Goal: Find specific page/section: Find specific page/section

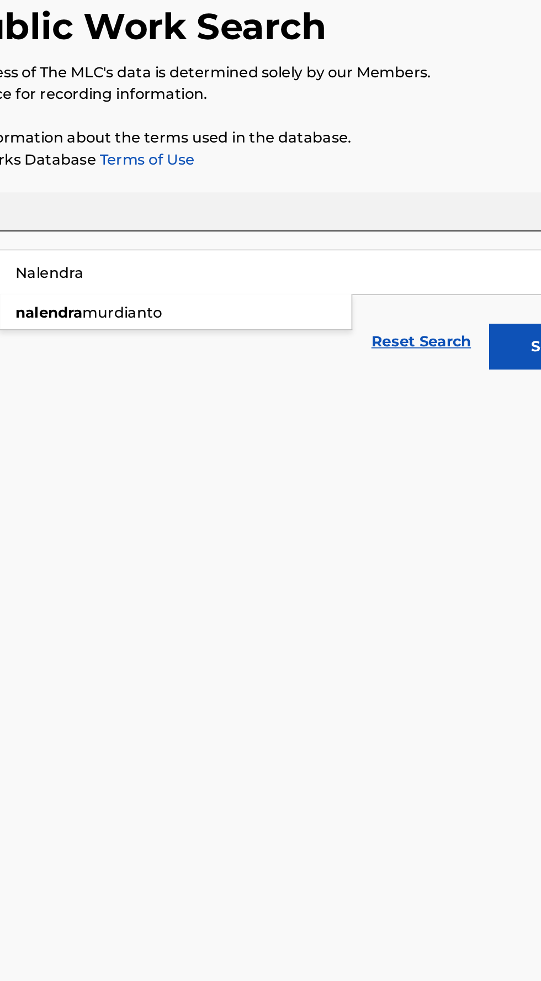
type input "Nalendra"
click at [270, 284] on div "[PERSON_NAME]" at bounding box center [254, 279] width 214 height 20
click at [452, 300] on button "Search" at bounding box center [486, 300] width 83 height 28
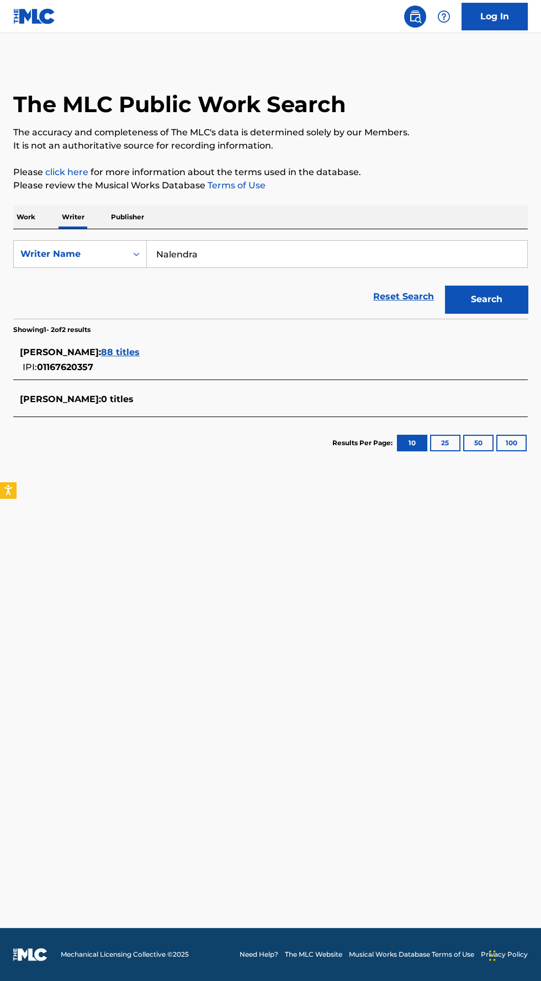
click at [140, 357] on span "88 titles" at bounding box center [120, 352] width 39 height 10
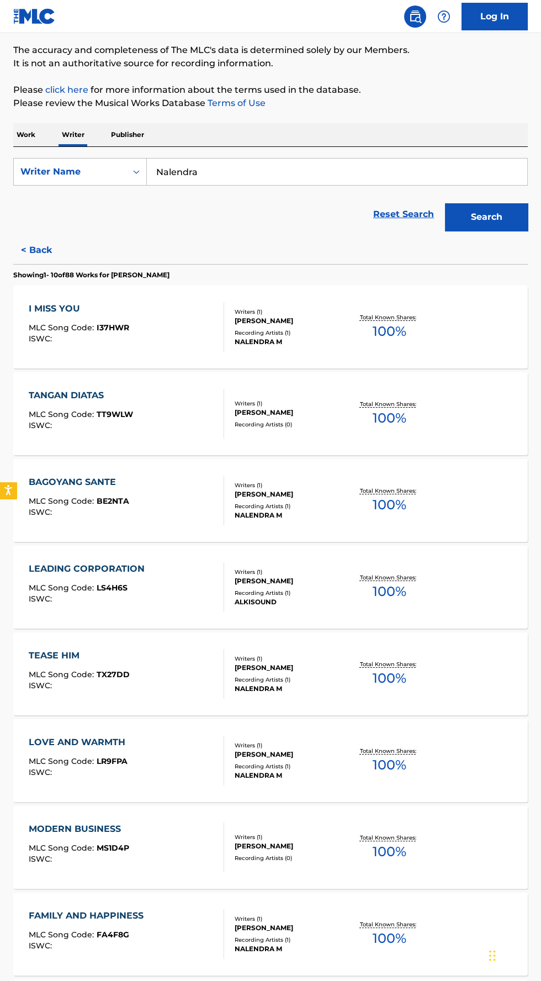
scroll to position [286, 0]
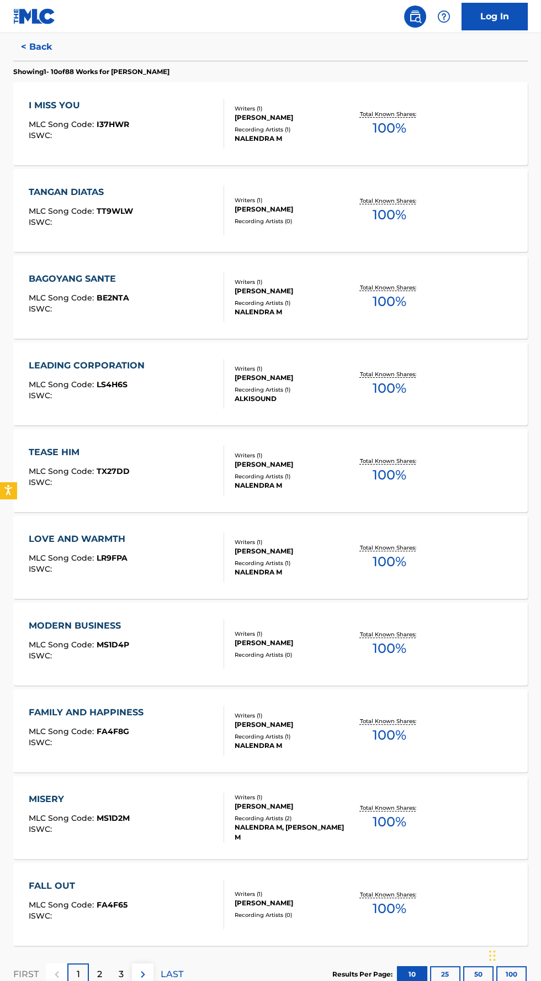
click at [99, 973] on p "2" at bounding box center [99, 974] width 5 height 13
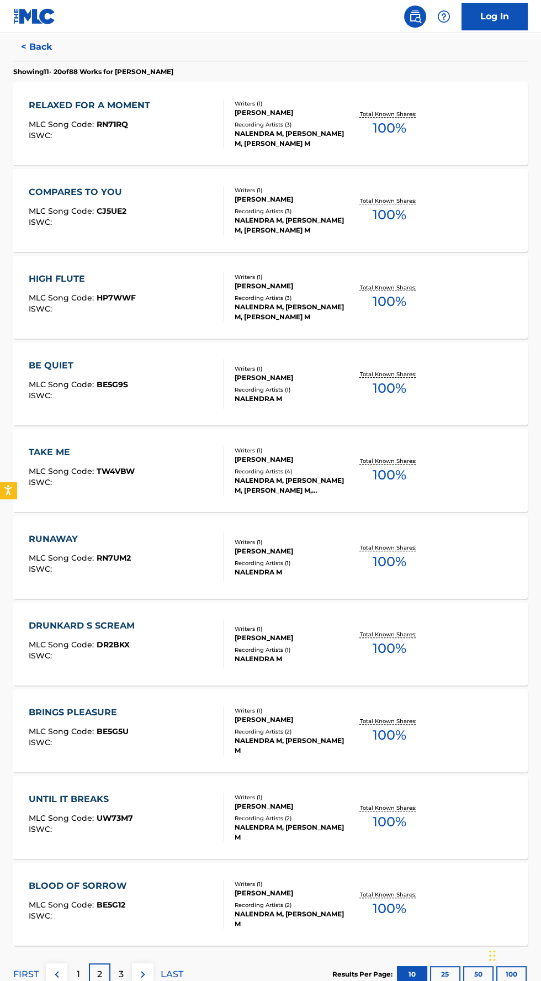
click at [121, 974] on p "3" at bounding box center [121, 974] width 5 height 13
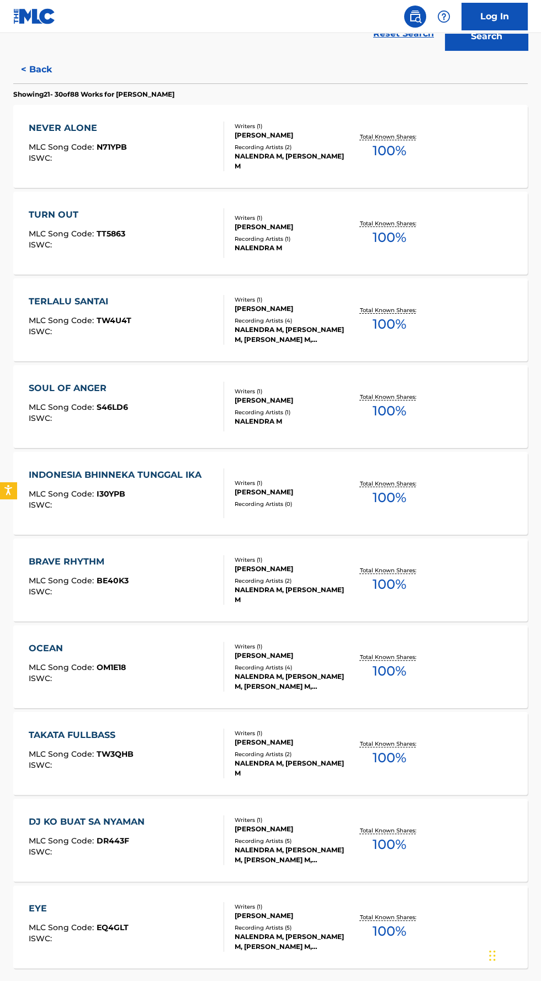
scroll to position [262, 0]
click at [121, 980] on p "4" at bounding box center [121, 997] width 6 height 13
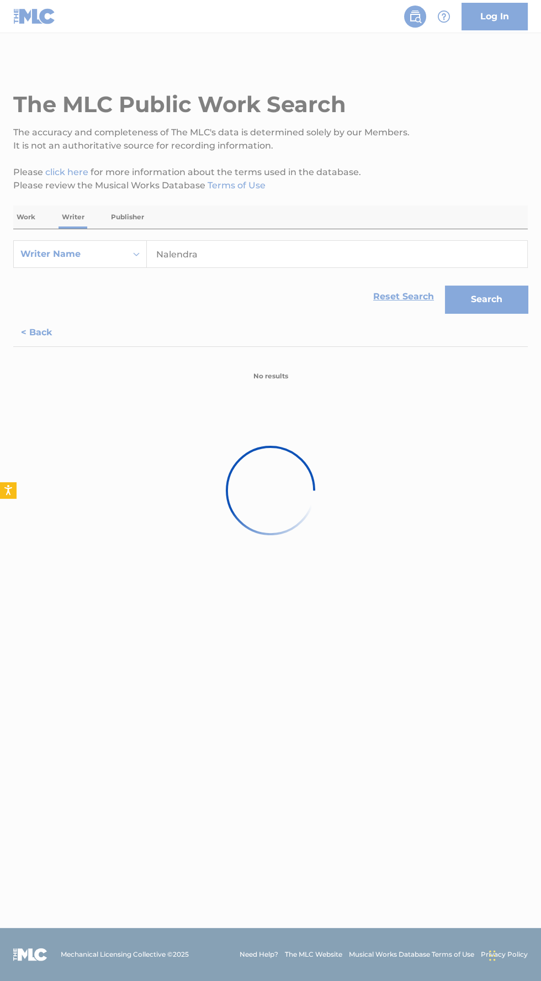
scroll to position [0, 0]
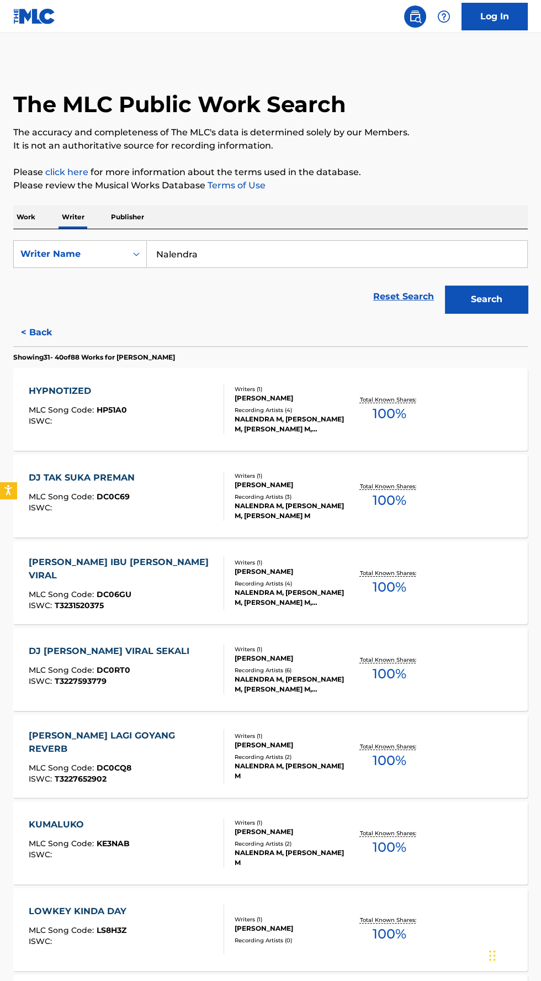
click at [221, 673] on div at bounding box center [219, 669] width 9 height 50
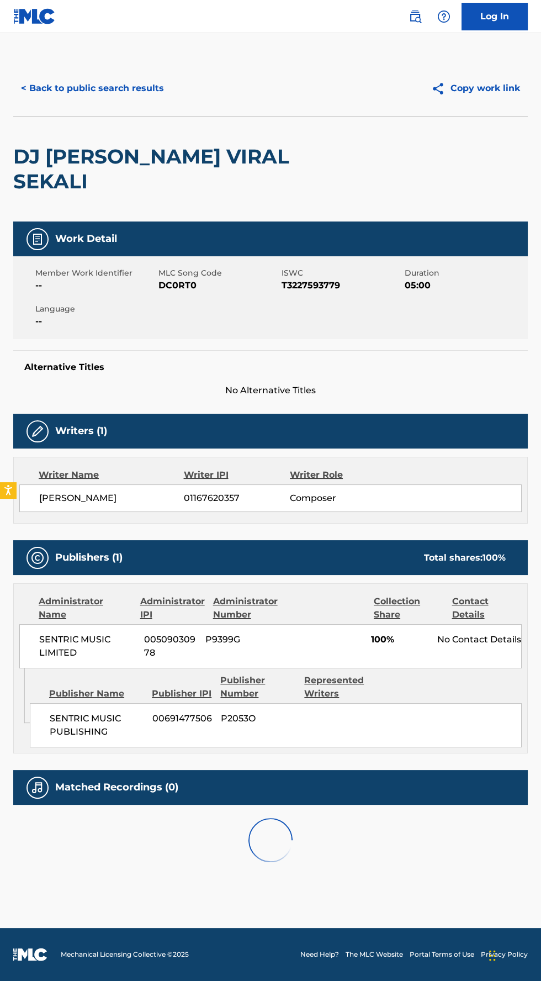
click at [153, 656] on span "00509030978" at bounding box center [170, 646] width 53 height 27
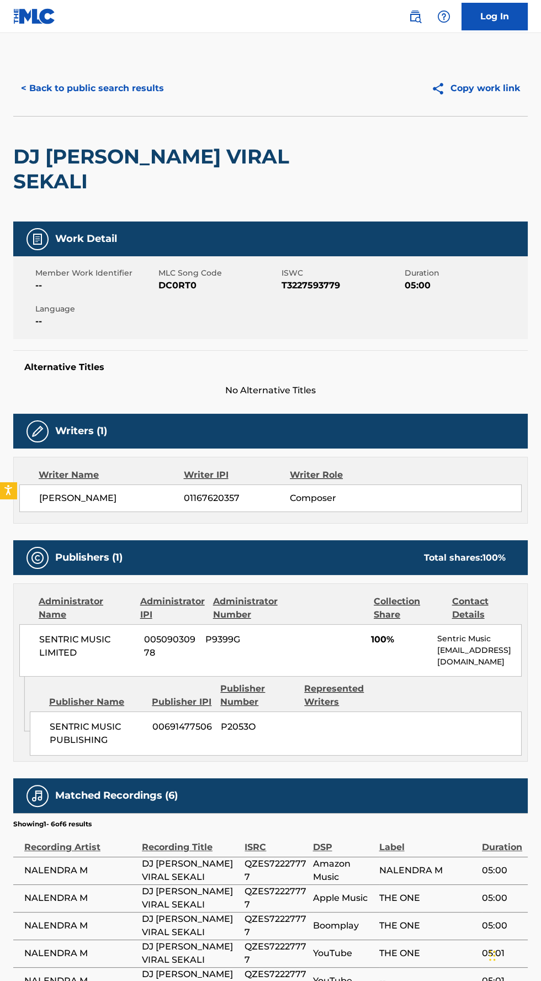
click at [126, 88] on button "< Back to public search results" at bounding box center [92, 89] width 158 height 28
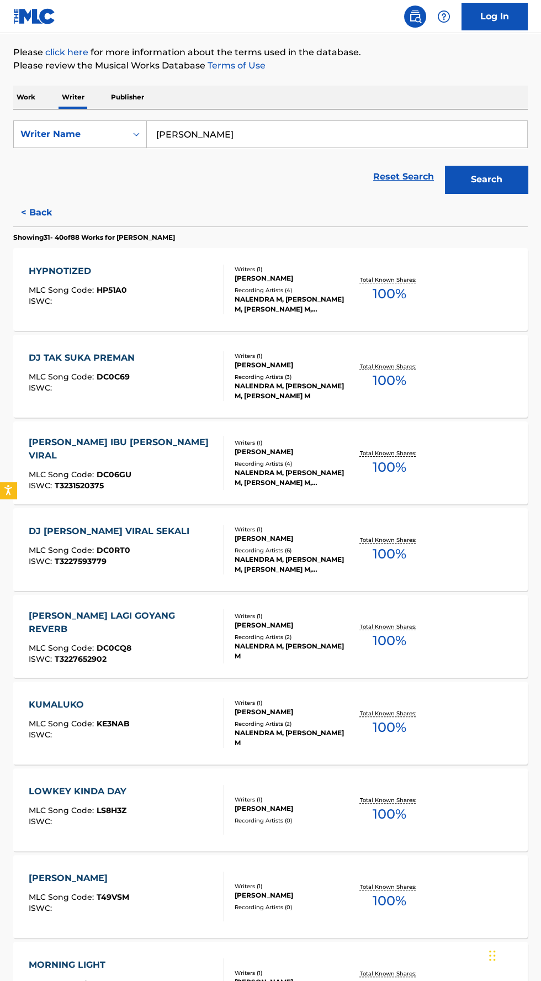
scroll to position [286, 0]
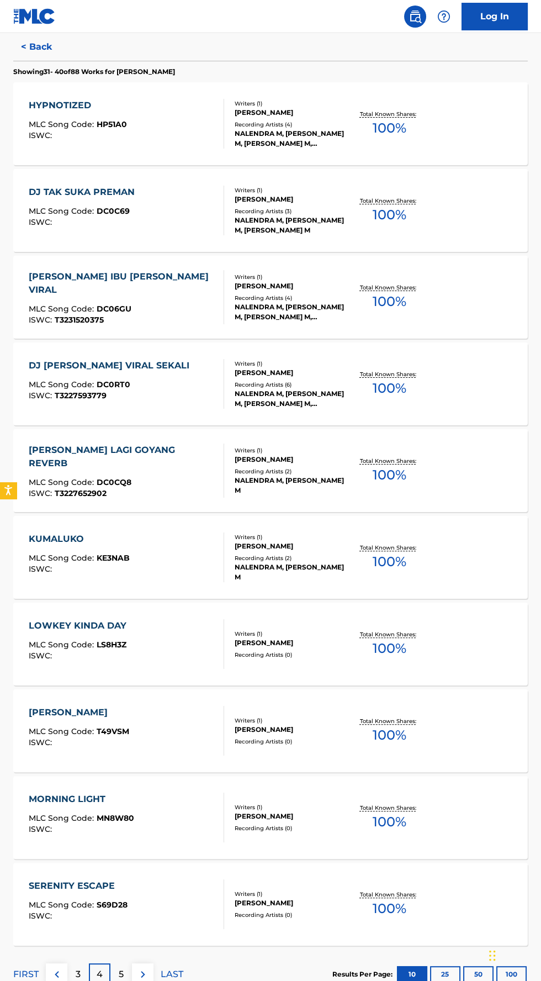
click at [121, 973] on p "5" at bounding box center [121, 974] width 5 height 13
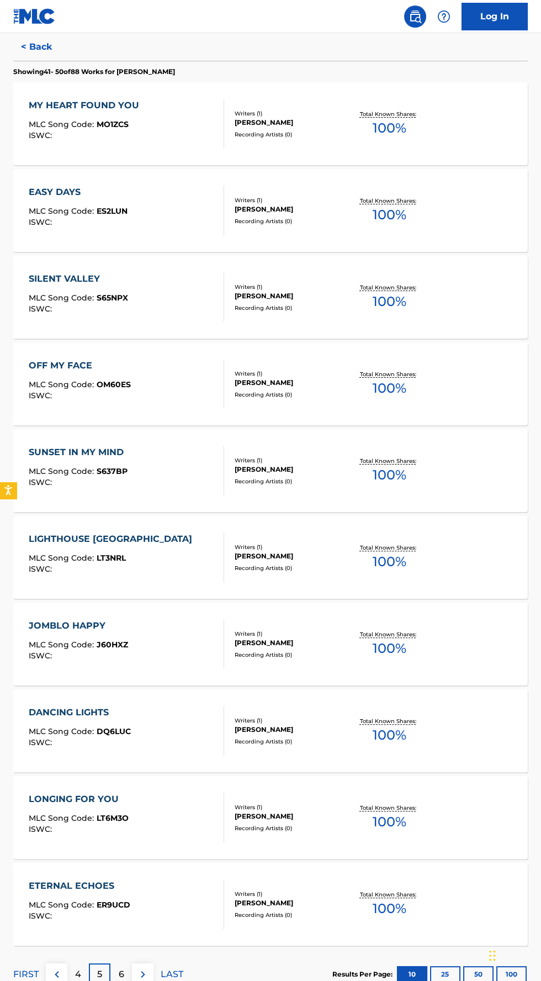
click at [121, 969] on p "6" at bounding box center [122, 974] width 6 height 13
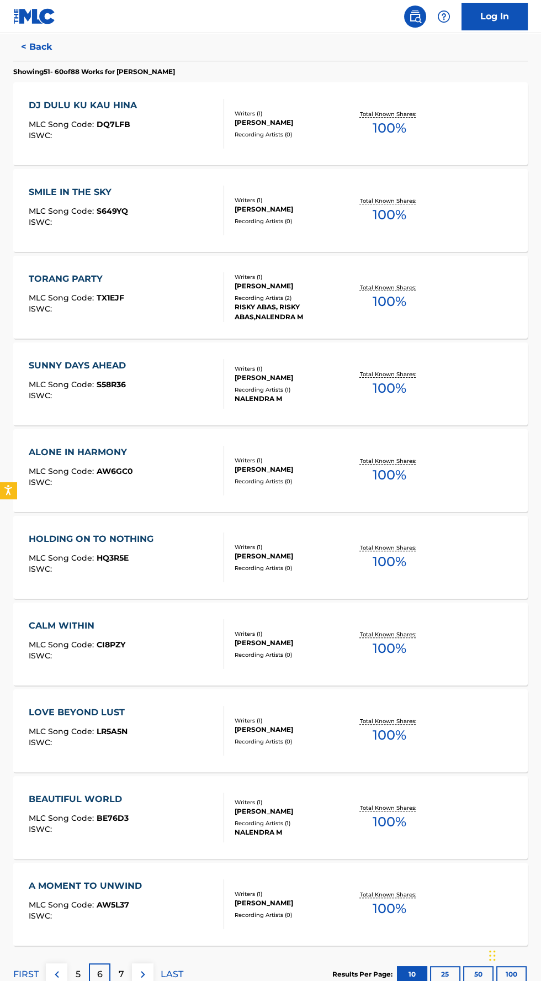
click at [121, 973] on p "7" at bounding box center [122, 974] width 6 height 13
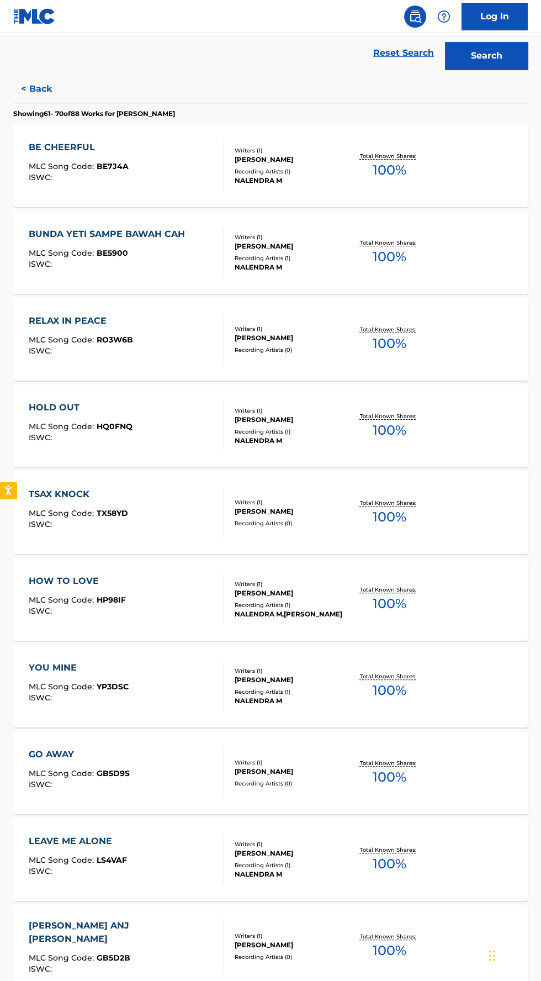
scroll to position [246, 0]
